Goal: Learn about a topic: Learn about a topic

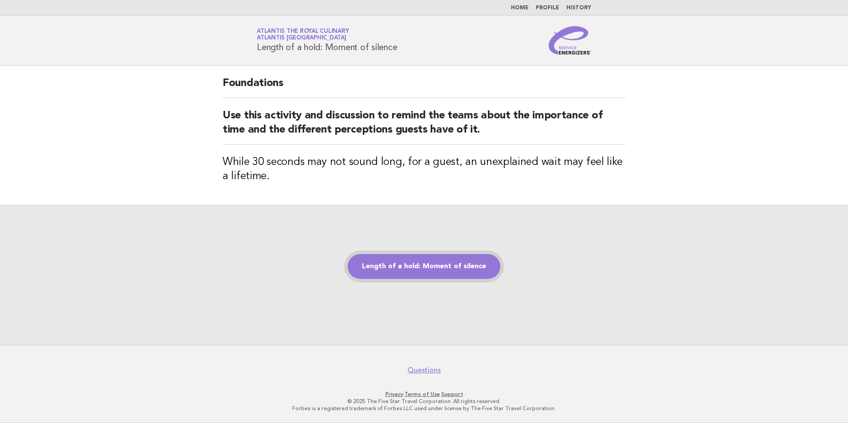
click at [449, 273] on link "Length of a hold: Moment of silence" at bounding box center [424, 266] width 153 height 25
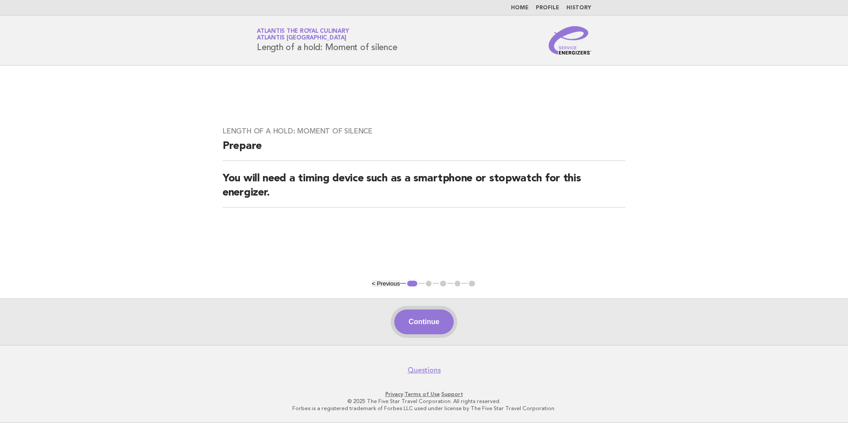
click at [426, 320] on button "Continue" at bounding box center [423, 322] width 59 height 25
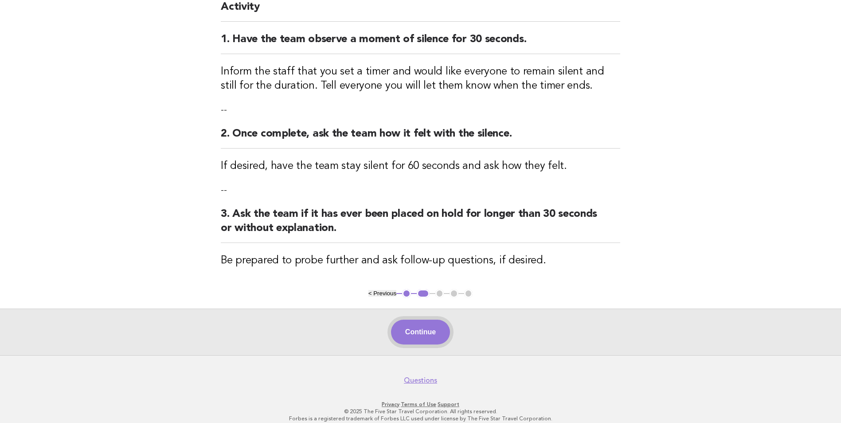
click at [420, 335] on button "Continue" at bounding box center [420, 332] width 59 height 25
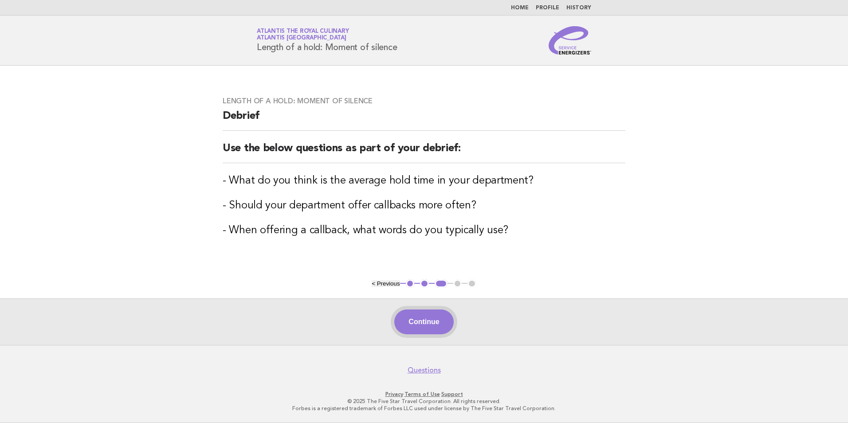
click at [426, 325] on button "Continue" at bounding box center [423, 322] width 59 height 25
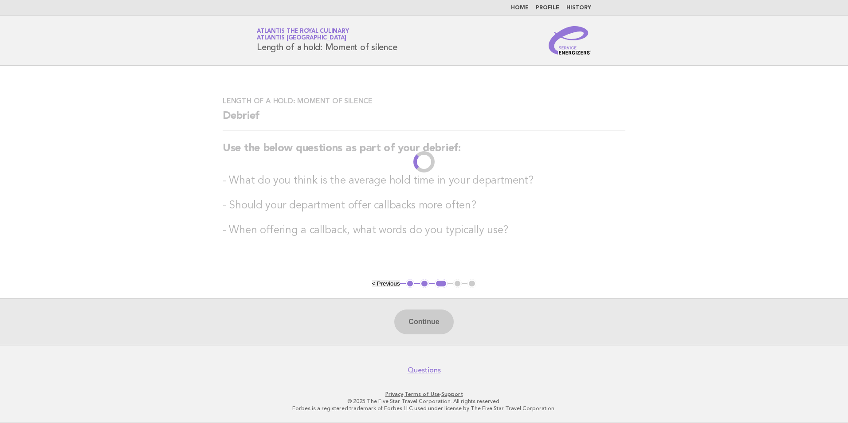
click at [426, 325] on div "Continue" at bounding box center [424, 321] width 848 height 47
click at [693, 255] on main "Length of a hold: Moment of silence Debrief Use the below questions as part of …" at bounding box center [424, 205] width 848 height 279
click at [415, 322] on div "Continue" at bounding box center [424, 321] width 848 height 47
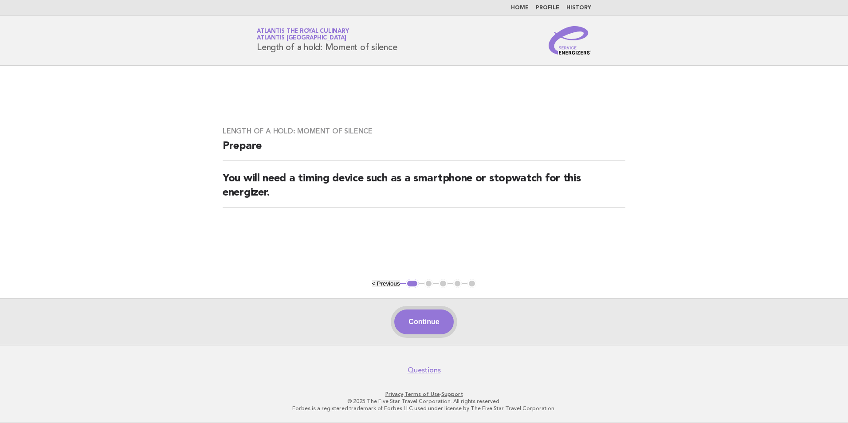
click at [424, 326] on button "Continue" at bounding box center [423, 322] width 59 height 25
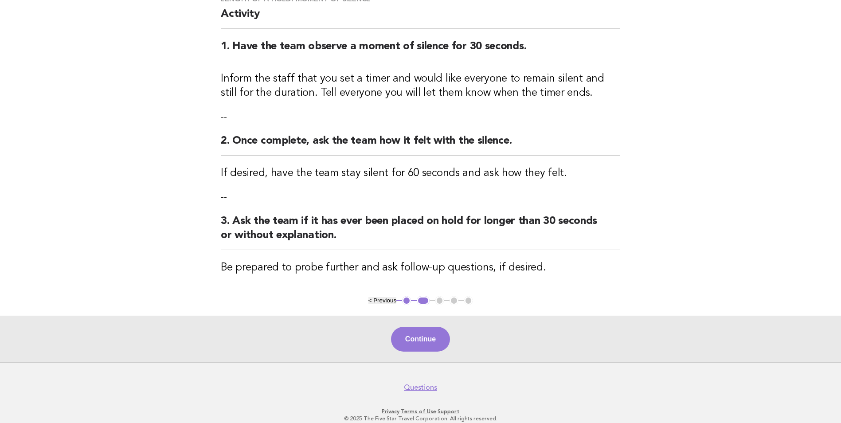
scroll to position [89, 0]
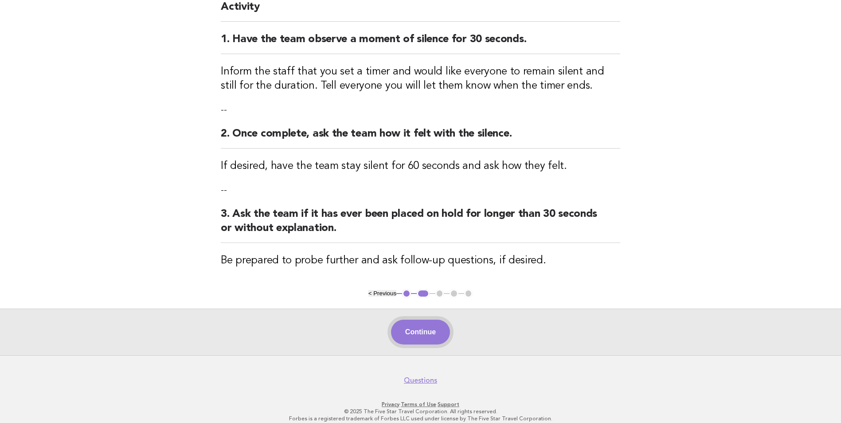
click at [430, 335] on button "Continue" at bounding box center [420, 332] width 59 height 25
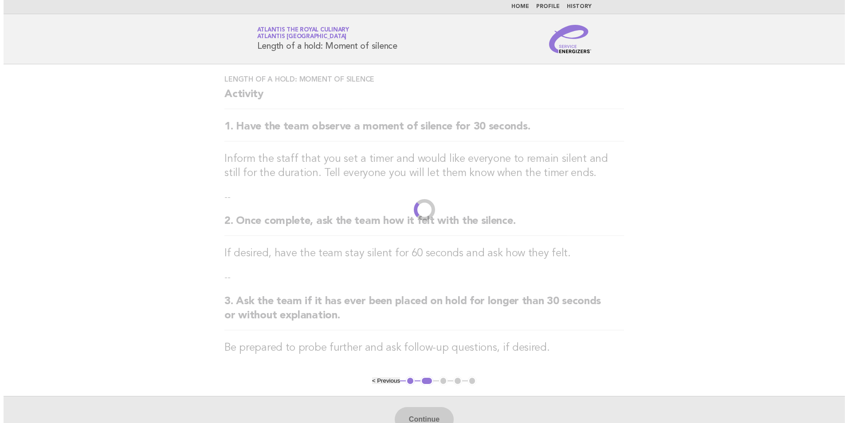
scroll to position [0, 0]
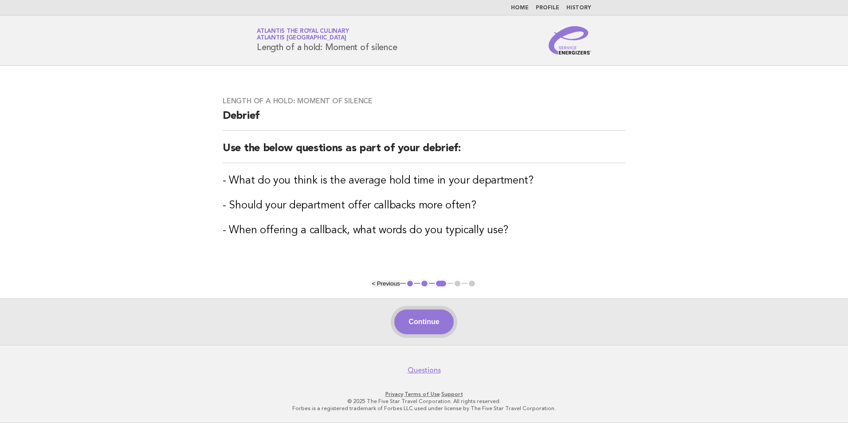
click at [423, 325] on button "Continue" at bounding box center [423, 322] width 59 height 25
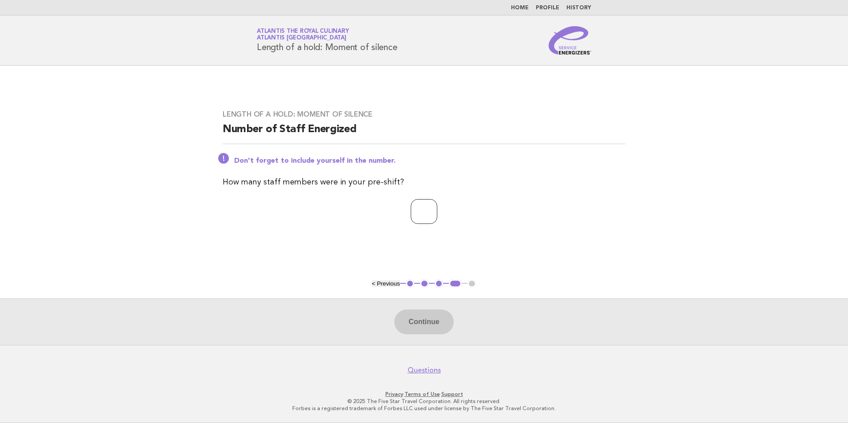
click at [432, 209] on input "number" at bounding box center [424, 211] width 27 height 25
type input "**"
click at [433, 324] on button "Continue" at bounding box center [423, 322] width 59 height 25
